Goal: Information Seeking & Learning: Learn about a topic

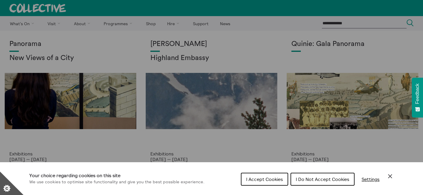
click at [258, 178] on span "I Accept Cookies" at bounding box center [264, 180] width 37 height 6
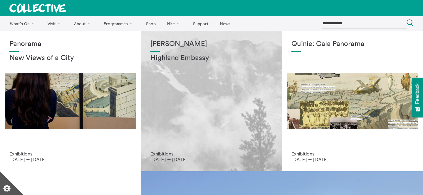
click at [215, 71] on div "[PERSON_NAME] Highland Embassy" at bounding box center [211, 95] width 122 height 111
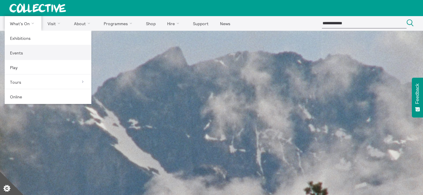
click at [26, 48] on link "Events" at bounding box center [48, 52] width 87 height 15
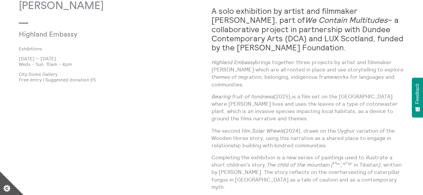
scroll to position [401, 0]
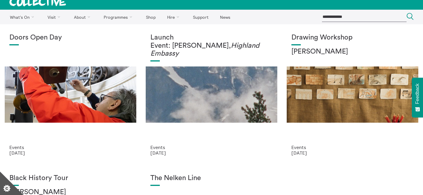
scroll to position [11, 0]
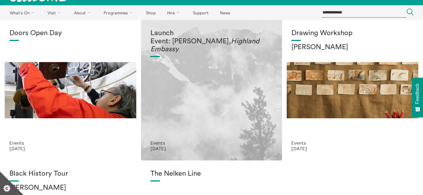
click at [224, 77] on div "Launch Event: Shen Xin, Highland Embassy" at bounding box center [211, 84] width 122 height 111
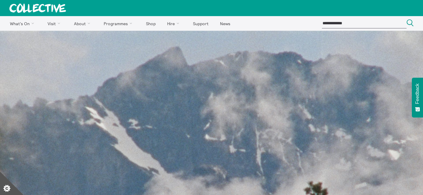
click at [37, 9] on icon at bounding box center [37, 8] width 57 height 9
